Goal: Find specific page/section: Find specific page/section

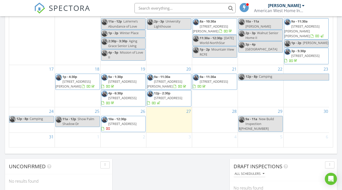
click at [161, 8] on input "text" at bounding box center [185, 8] width 101 height 10
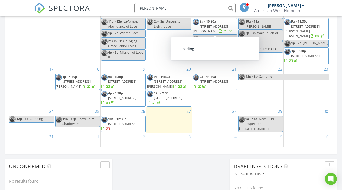
click at [171, 6] on input "[PERSON_NAME]" at bounding box center [185, 8] width 101 height 10
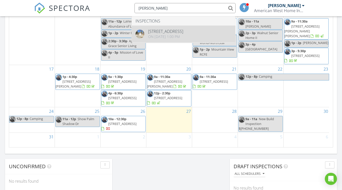
type input "[PERSON_NAME]"
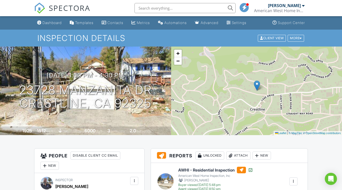
click at [112, 116] on div "[DATE] 1:00 pm - 4:30 pm 23728 Manzanita Dr Crestline, CA 92325 Built 1925 1512…" at bounding box center [85, 91] width 171 height 89
